Goal: Task Accomplishment & Management: Complete application form

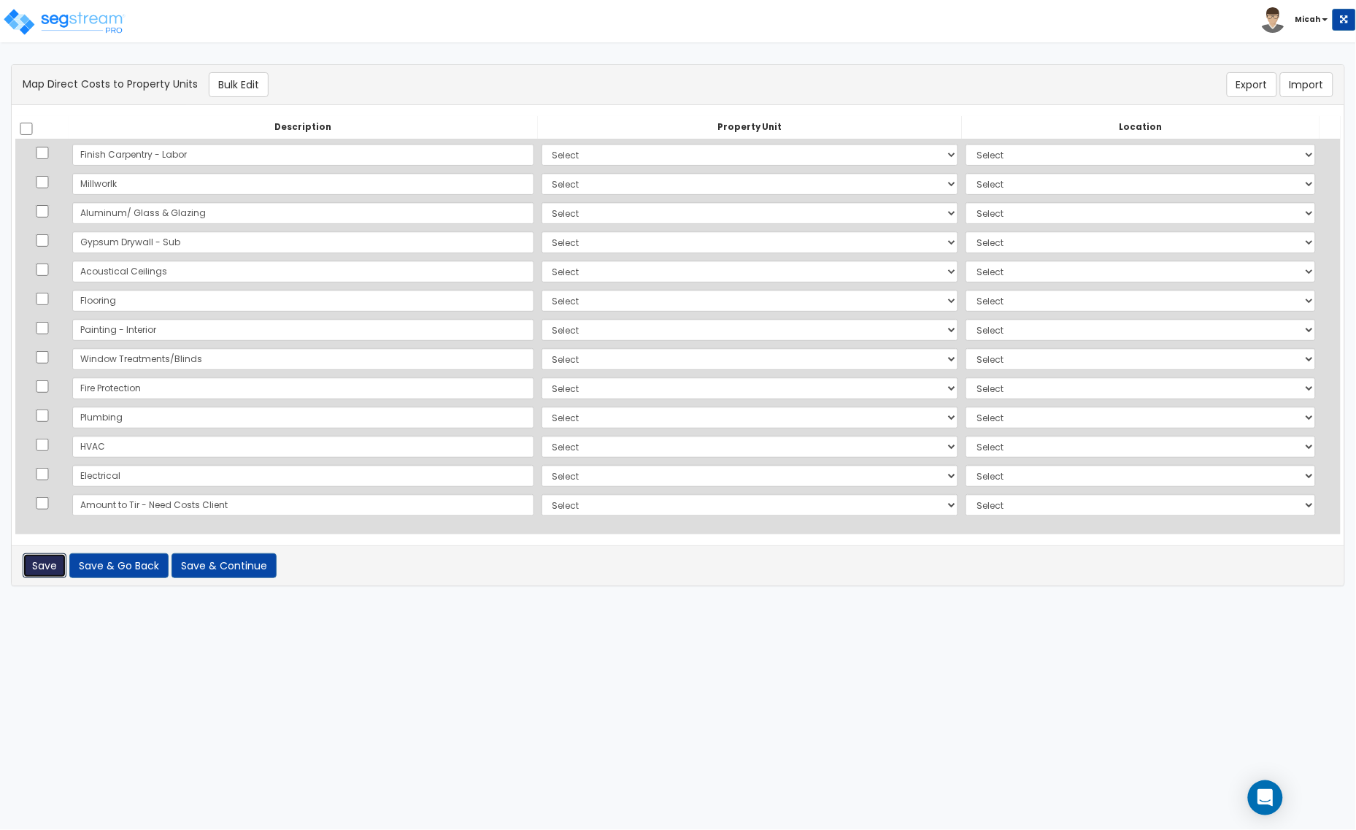
click at [50, 564] on button "Save" at bounding box center [45, 565] width 44 height 25
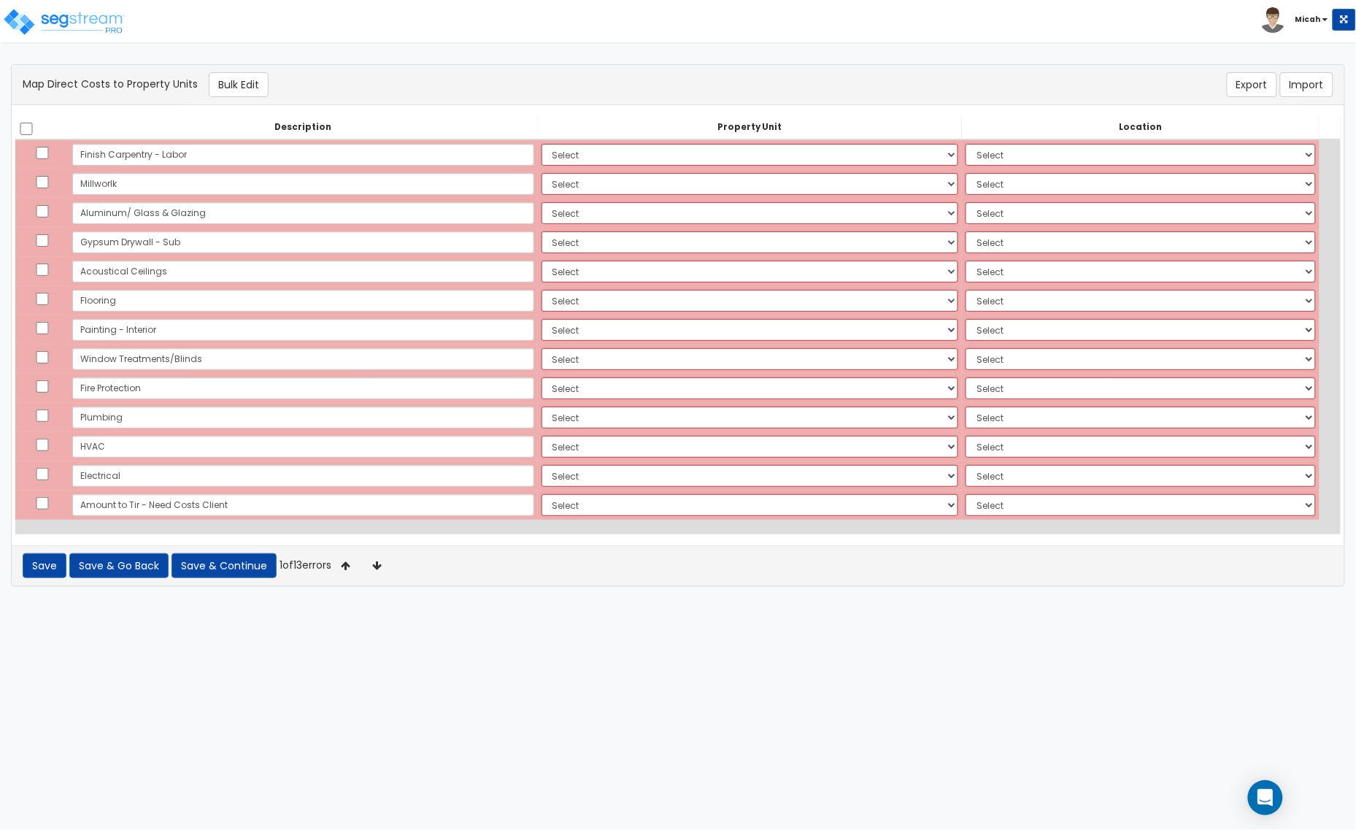
click at [389, 559] on icon at bounding box center [377, 565] width 28 height 20
click at [392, 575] on icon at bounding box center [380, 565] width 28 height 20
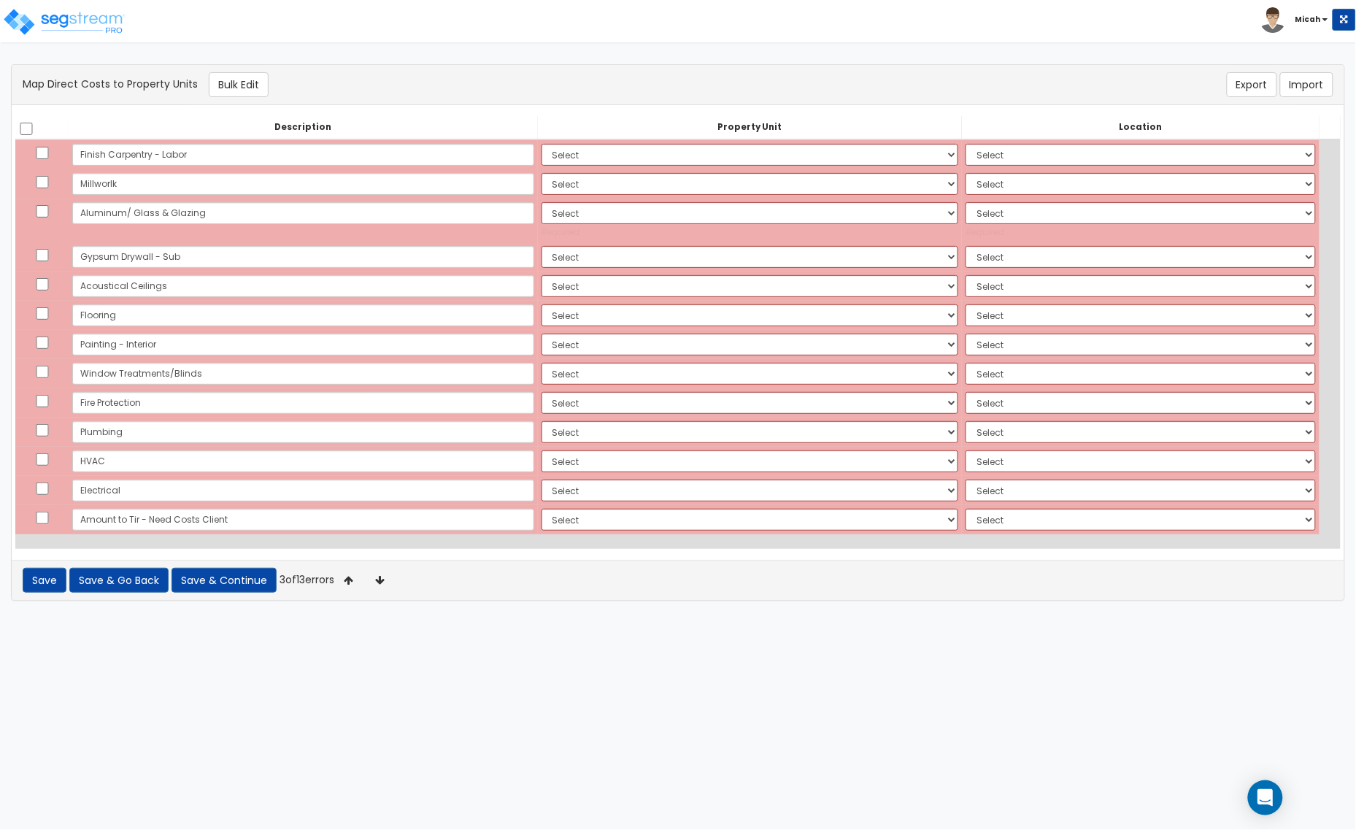
click at [390, 575] on icon at bounding box center [380, 580] width 28 height 20
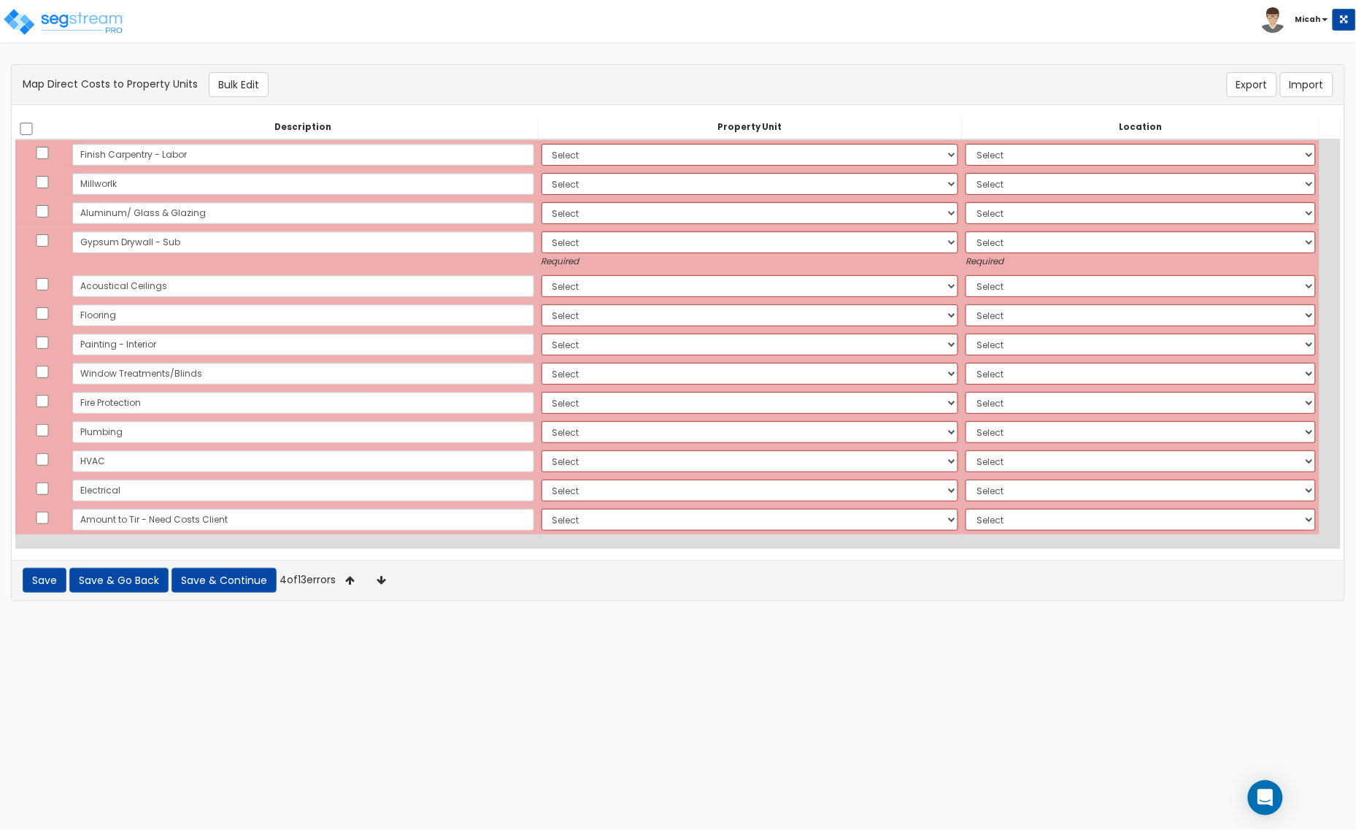
click at [390, 575] on icon at bounding box center [381, 580] width 28 height 20
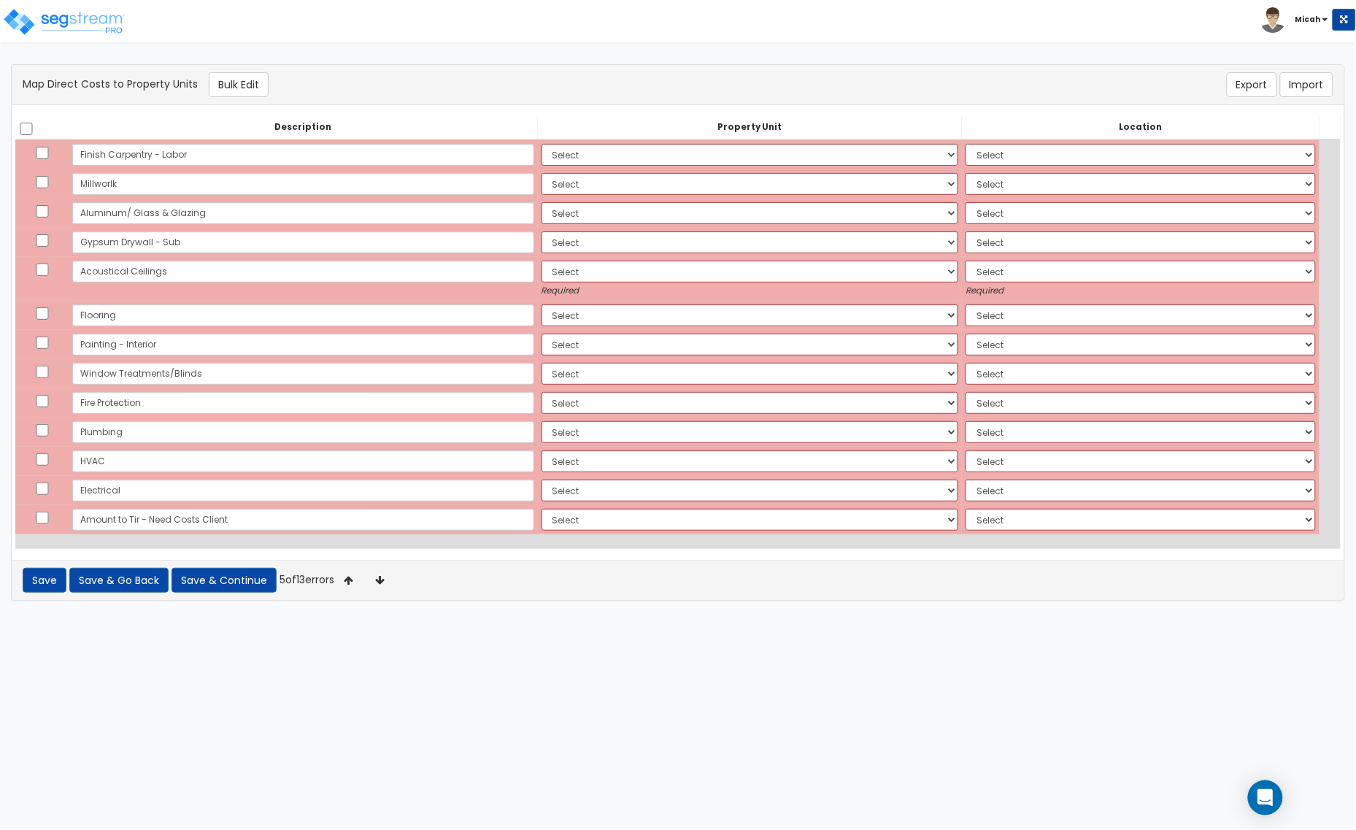
click at [390, 575] on icon at bounding box center [380, 580] width 28 height 20
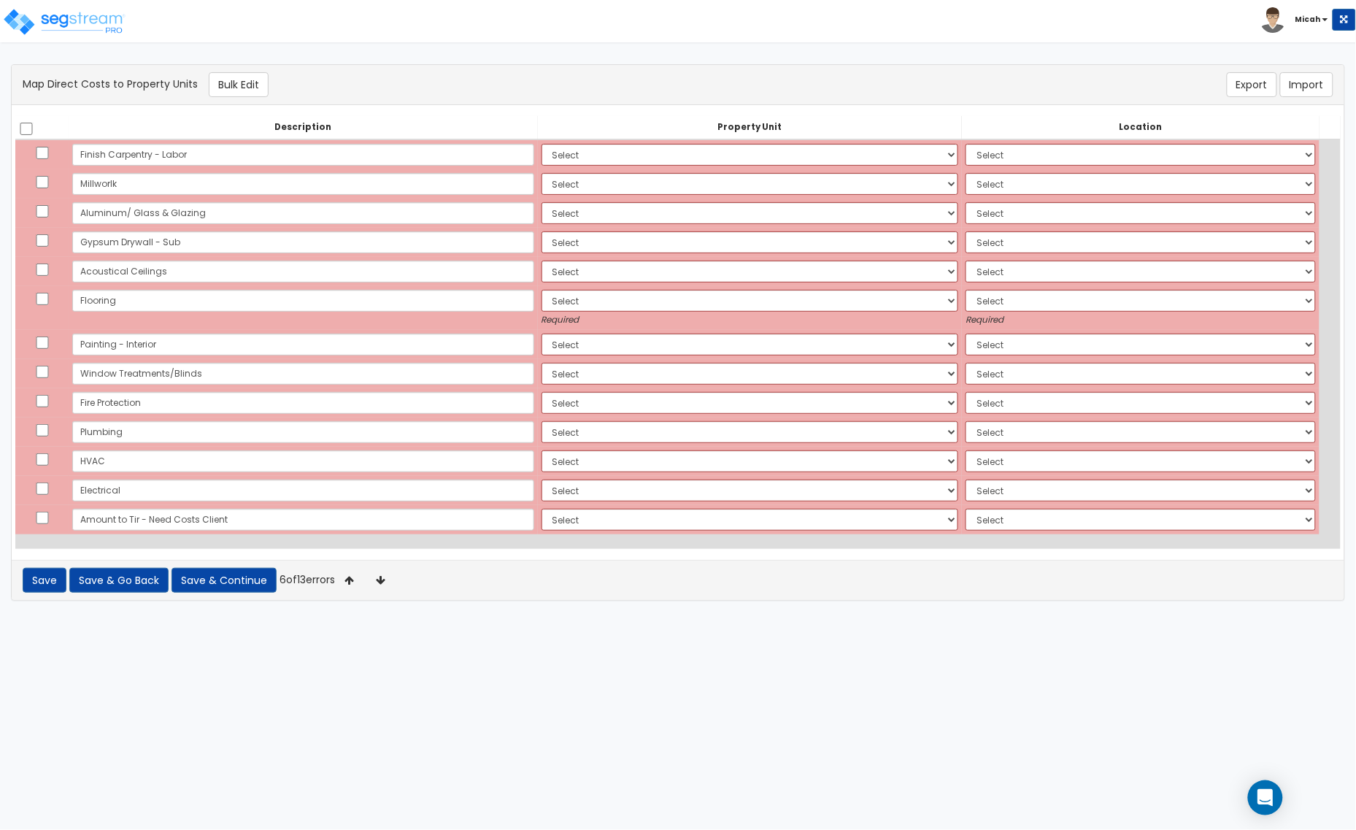
click at [389, 582] on icon at bounding box center [380, 580] width 28 height 20
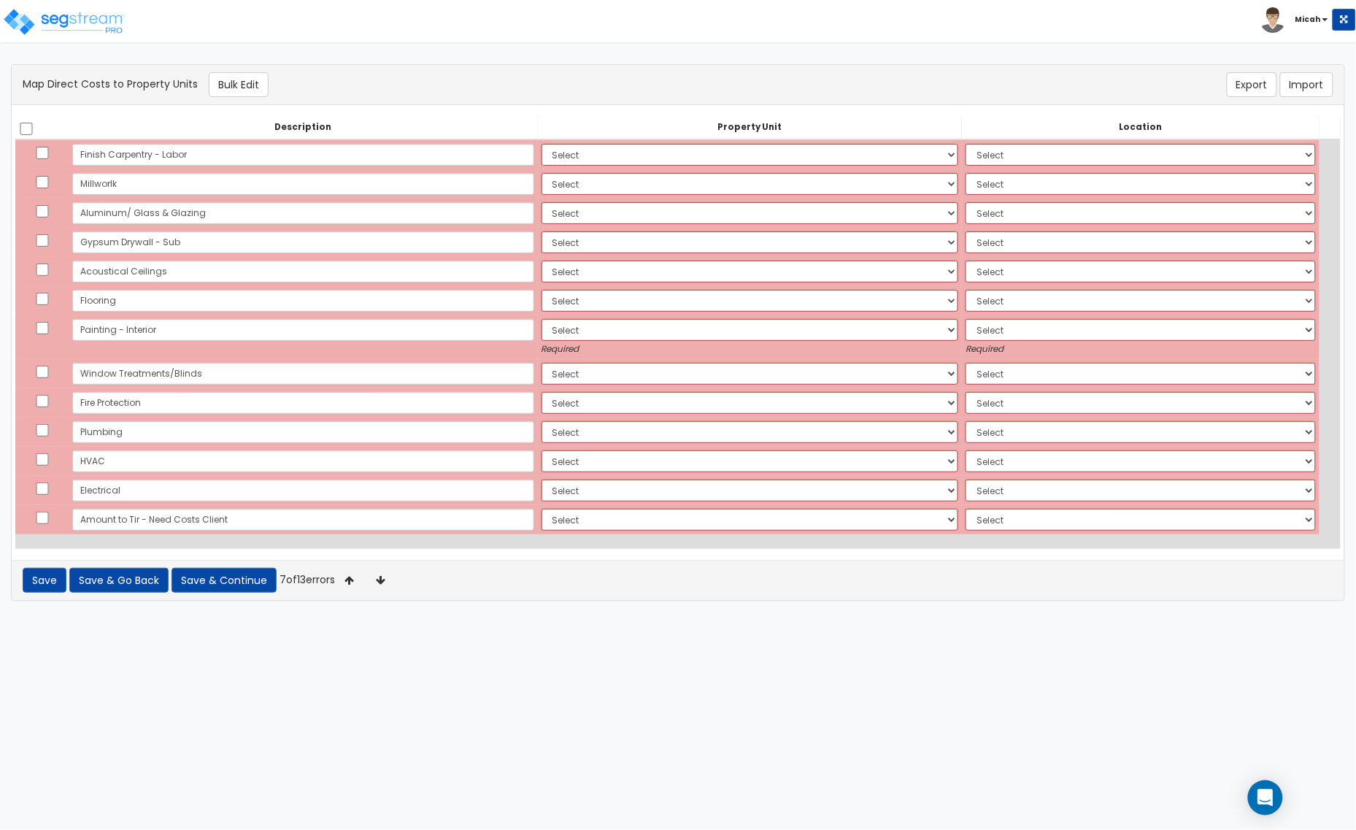
click at [389, 585] on icon at bounding box center [380, 580] width 28 height 20
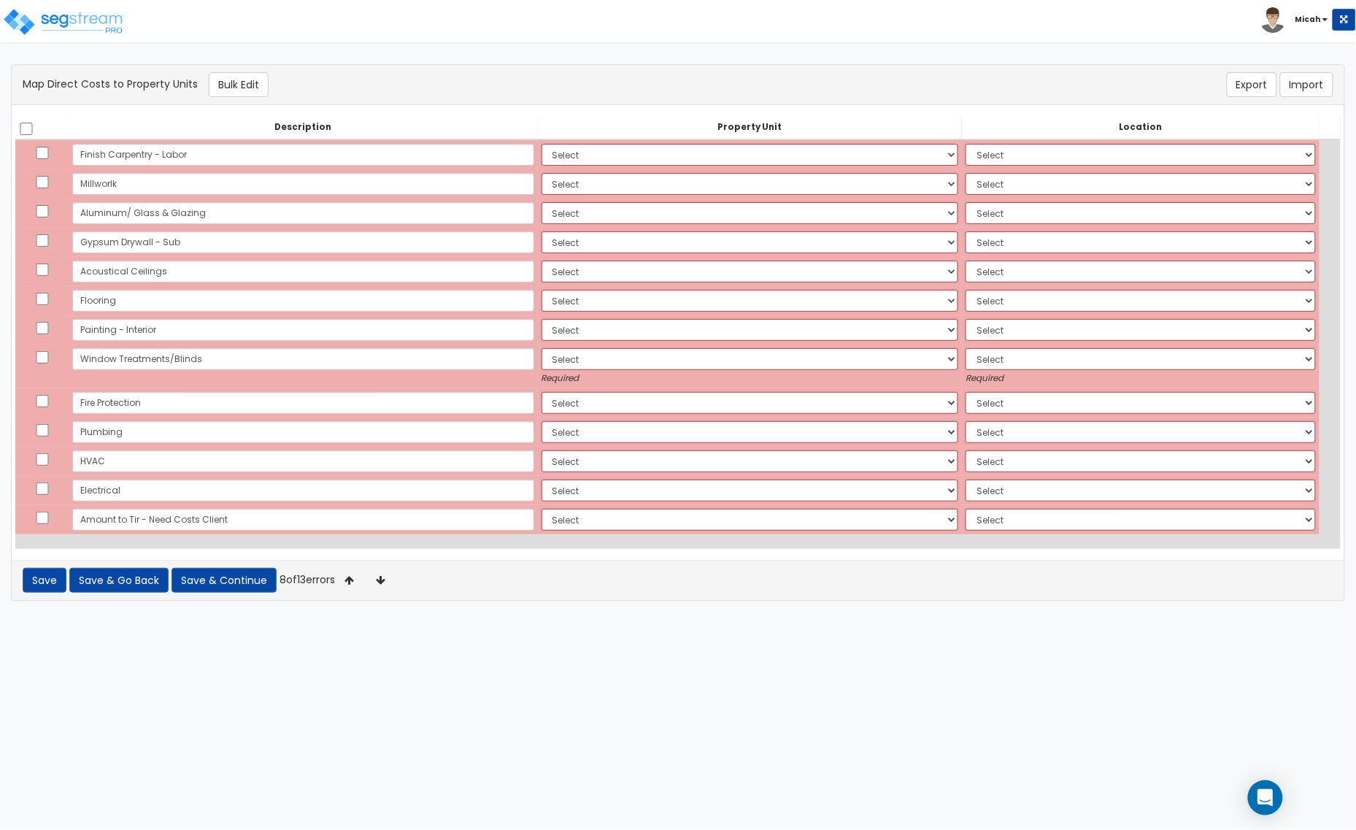
click at [389, 585] on icon at bounding box center [380, 580] width 28 height 20
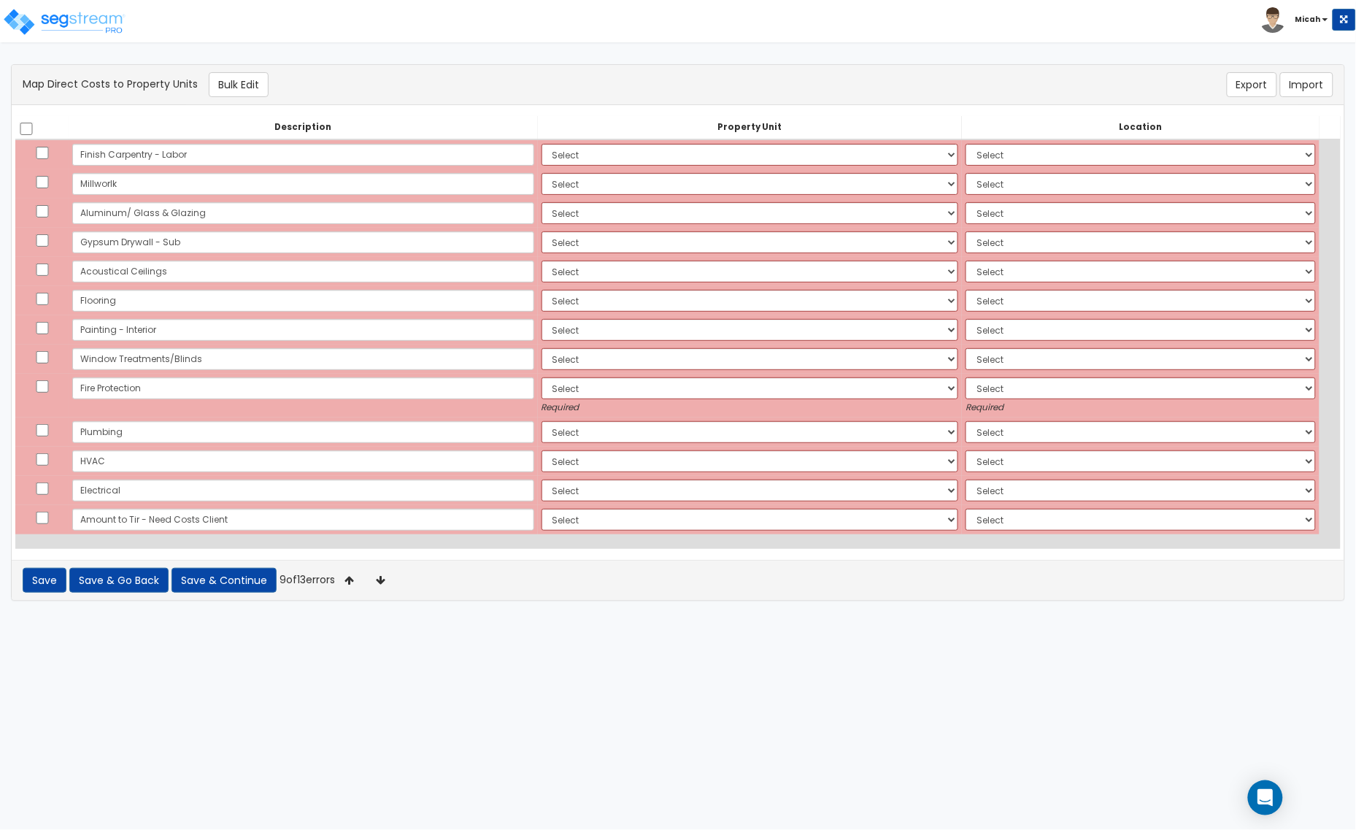
click at [389, 585] on icon at bounding box center [380, 580] width 28 height 20
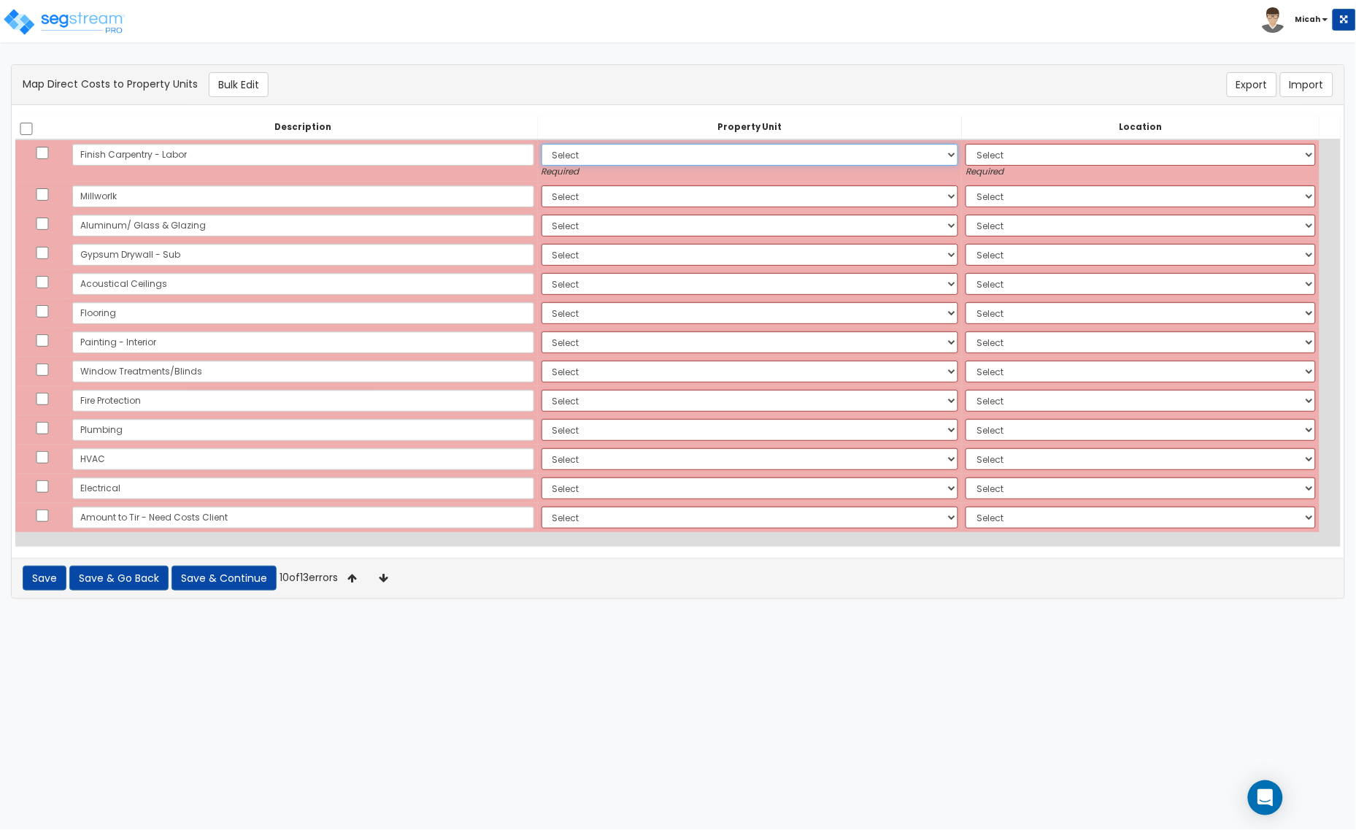
click at [584, 154] on select "Select [STREET_ADDRESS] [PERSON_NAME] Enterprises LLC Site Improvements Site Im…" at bounding box center [751, 155] width 418 height 22
click at [593, 154] on select "Select [STREET_ADDRESS] [PERSON_NAME] Enterprises LLC Site Improvements Site Im…" at bounding box center [751, 155] width 418 height 22
click at [1297, 150] on select "Select Add Additional Location" at bounding box center [1141, 155] width 350 height 22
click at [1304, 150] on select "Select Add Additional Location" at bounding box center [1141, 155] width 350 height 22
click at [1305, 150] on select "Select Add Additional Location" at bounding box center [1141, 155] width 350 height 22
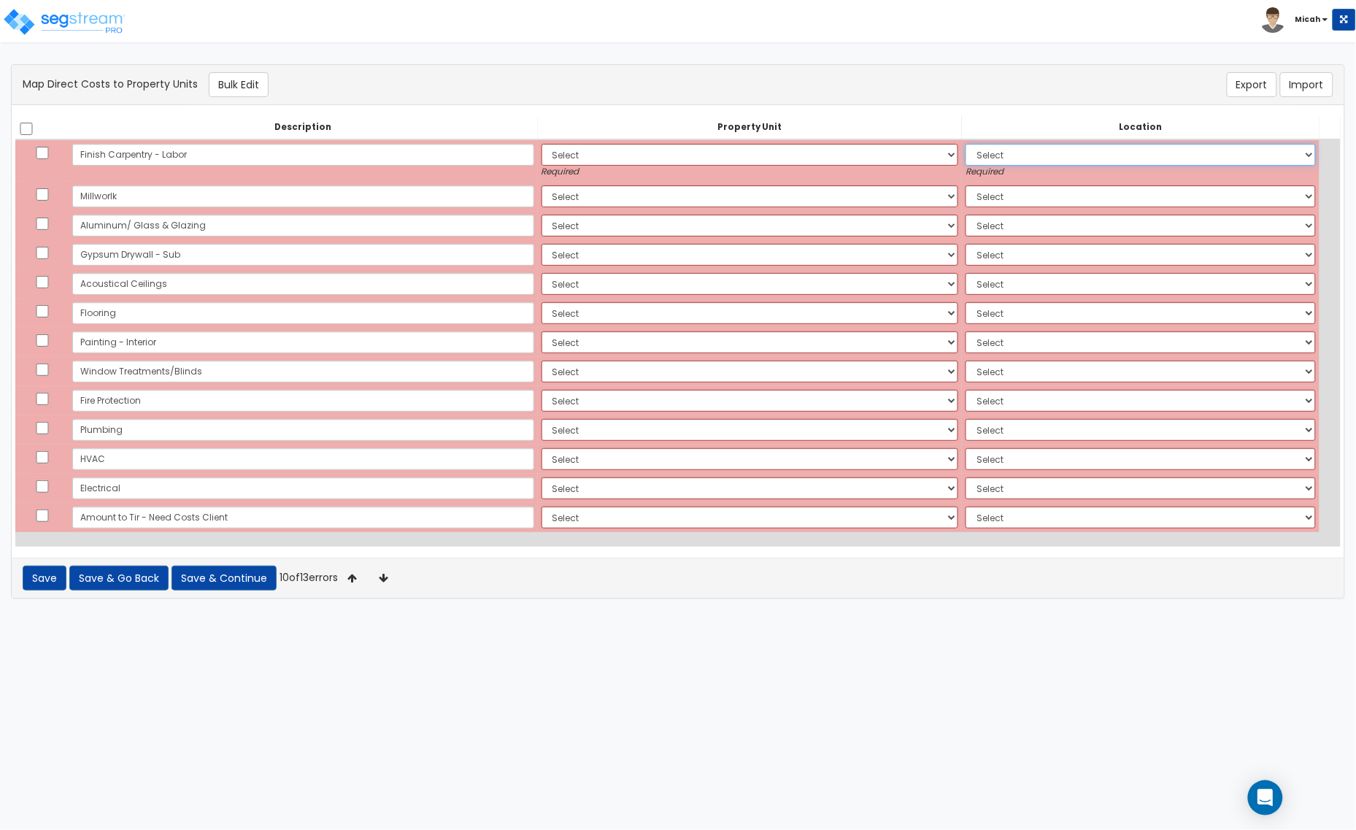
click at [1301, 153] on select "Select Add Additional Location" at bounding box center [1141, 155] width 350 height 22
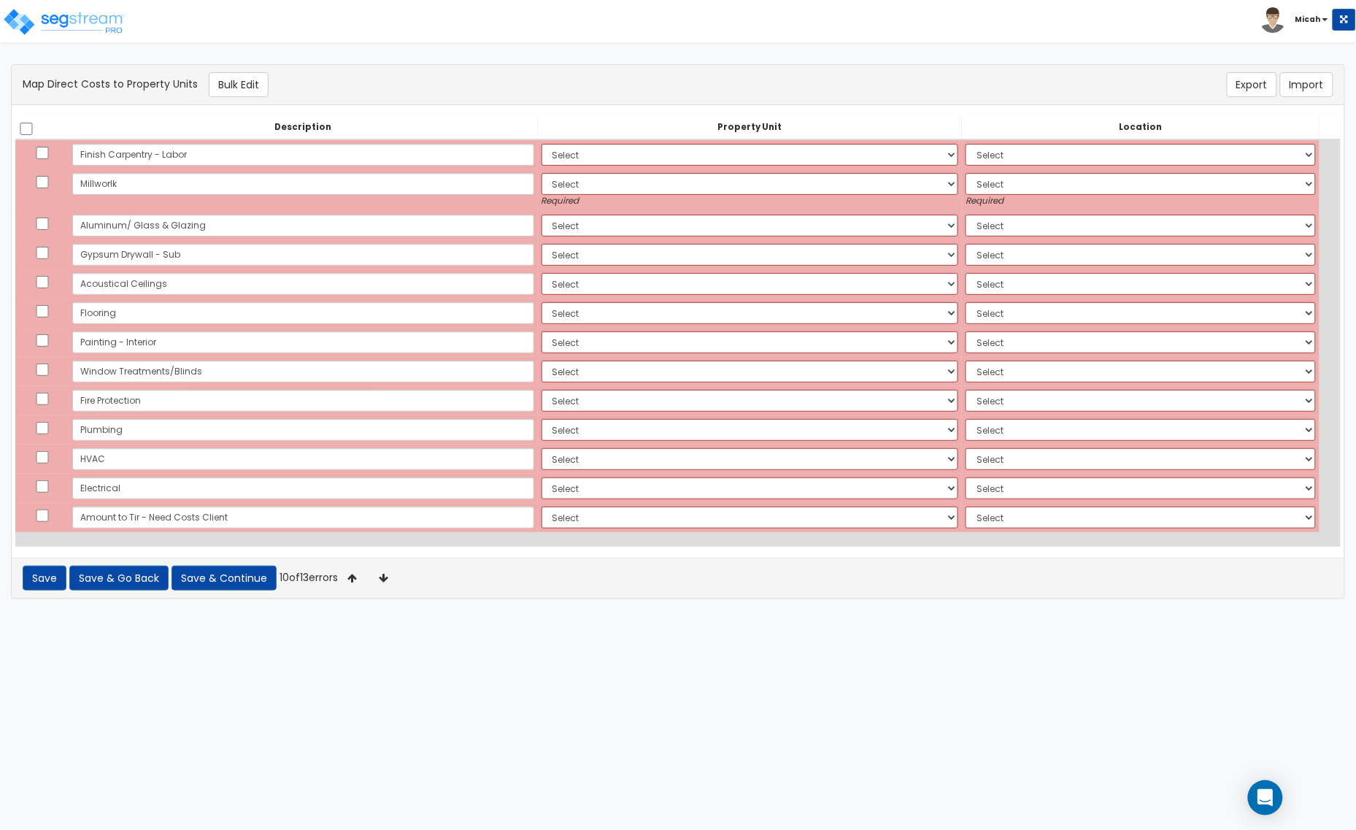
click at [1305, 195] on small "Required" at bounding box center [1141, 201] width 350 height 12
click at [1307, 188] on select "Select Add Additional Location" at bounding box center [1141, 184] width 350 height 22
click at [1307, 187] on select "Select Add Additional Location" at bounding box center [1141, 184] width 350 height 22
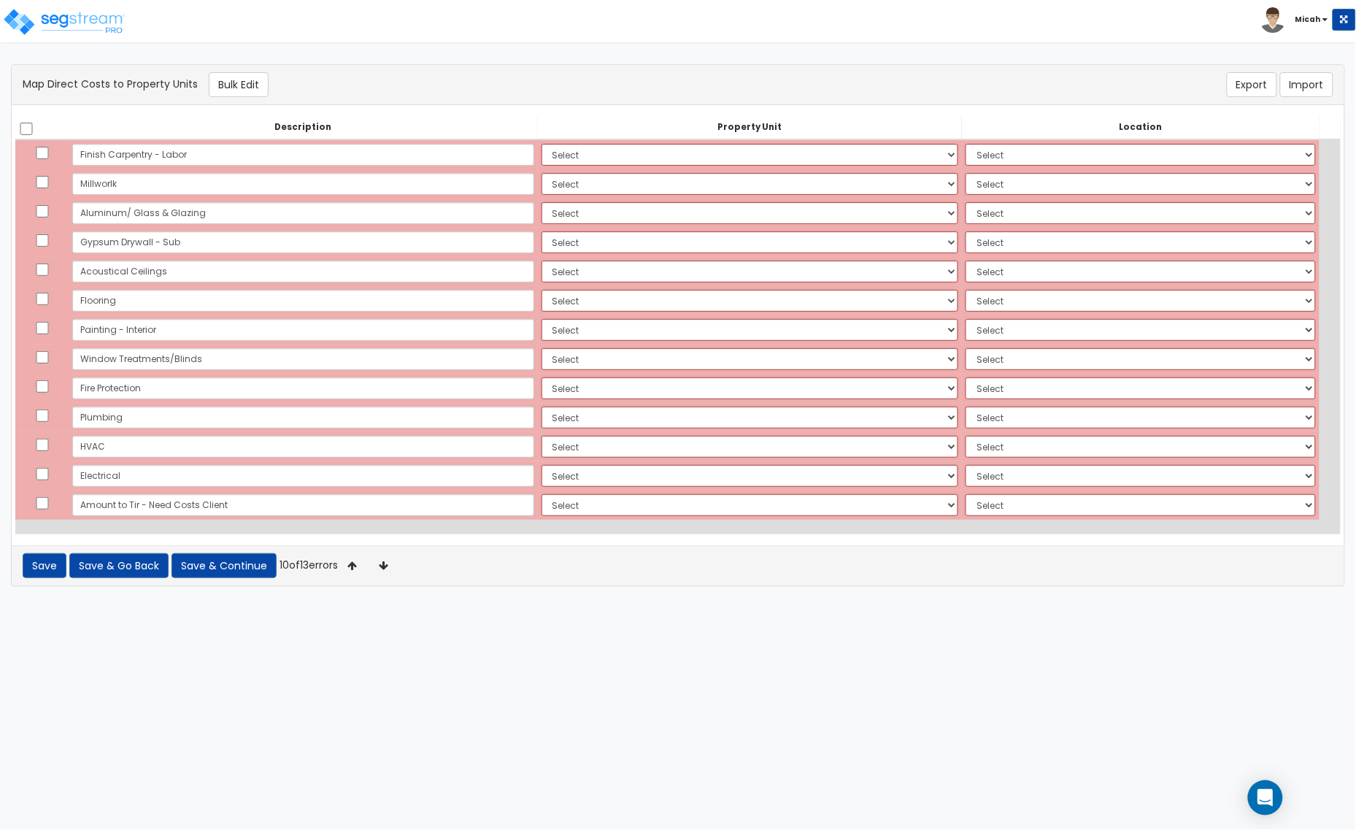
click at [1303, 12] on span "Micah" at bounding box center [1297, 18] width 72 height 12
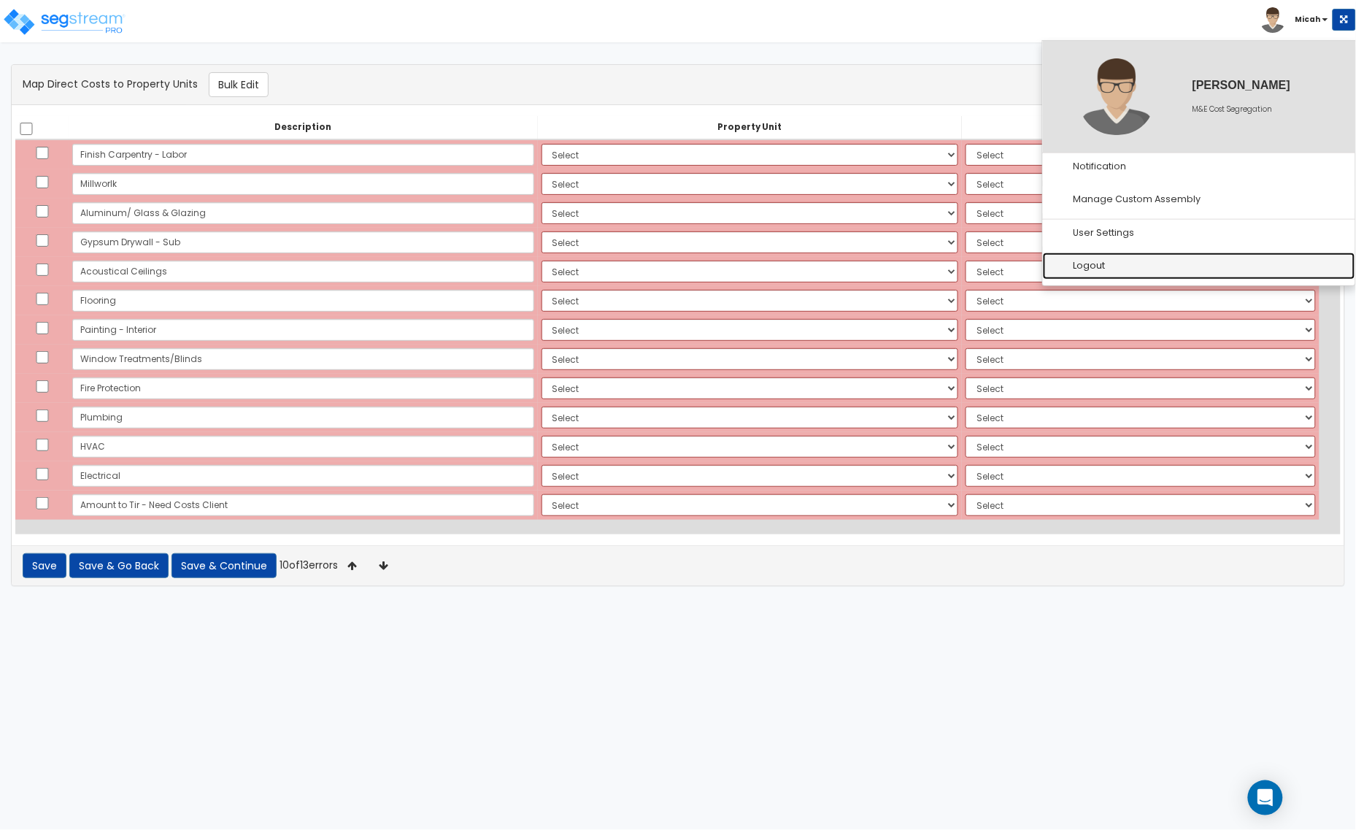
click at [1122, 260] on link "Logout" at bounding box center [1199, 266] width 312 height 27
